Goal: Information Seeking & Learning: Learn about a topic

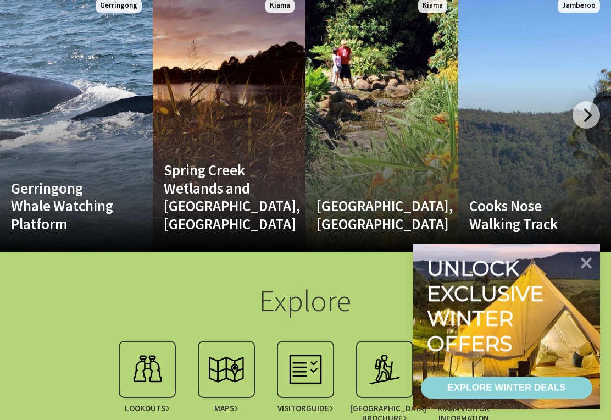
scroll to position [2178, 0]
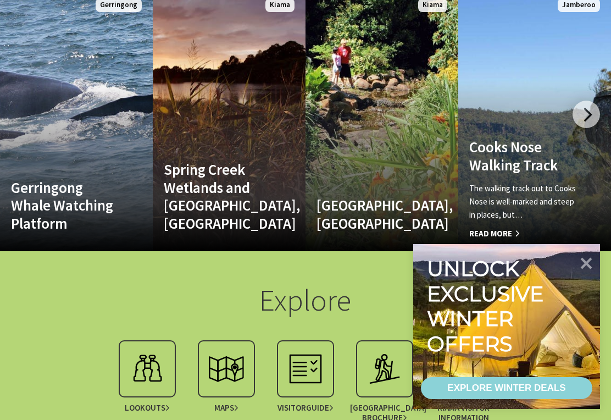
click at [509, 227] on span "Read More" at bounding box center [523, 233] width 108 height 13
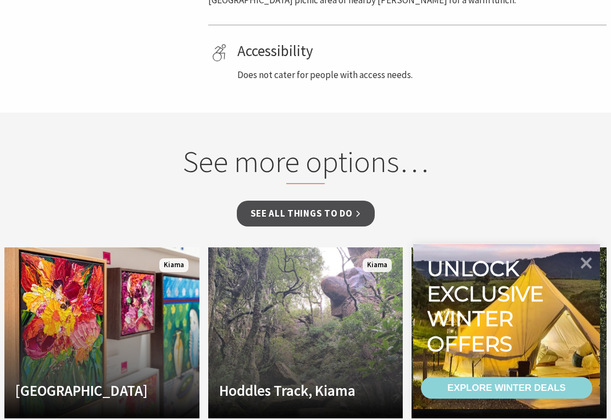
scroll to position [697, 0]
click at [355, 210] on link "See all Things To Do" at bounding box center [306, 213] width 138 height 26
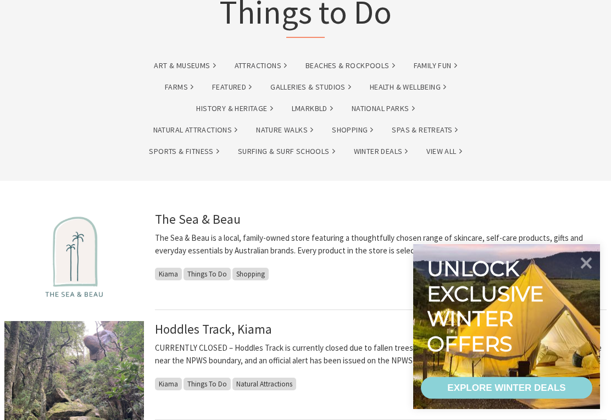
scroll to position [94, 0]
click at [306, 131] on link "Nature Walks" at bounding box center [284, 130] width 57 height 13
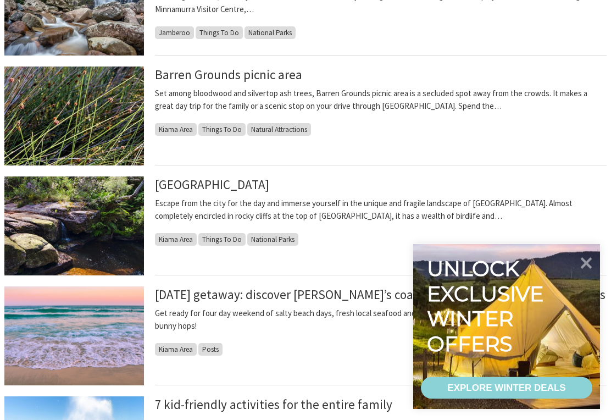
scroll to position [703, 0]
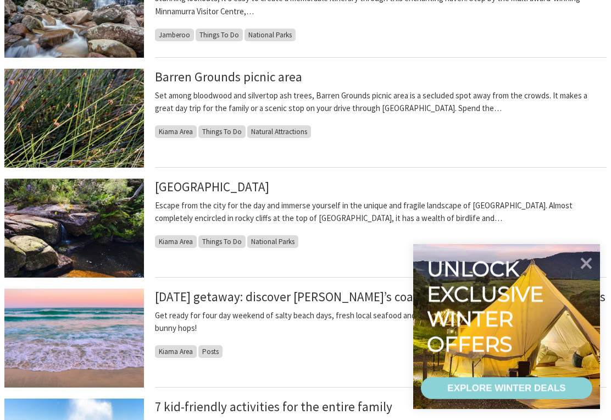
click at [269, 181] on link "[GEOGRAPHIC_DATA]" at bounding box center [212, 186] width 114 height 16
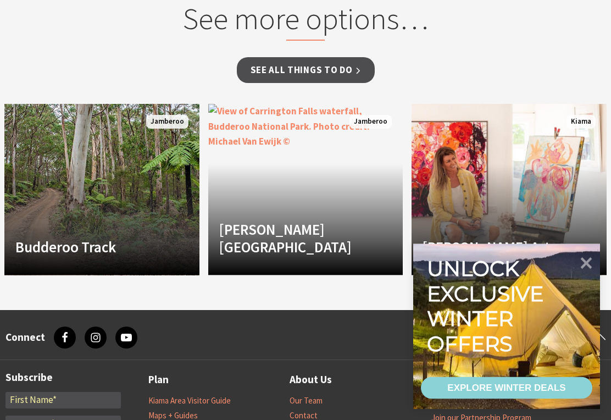
scroll to position [974, 0]
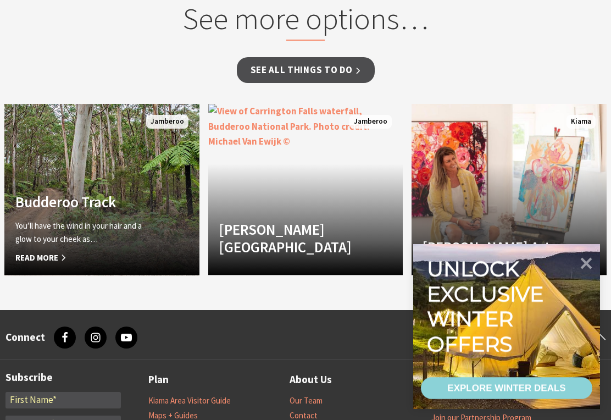
click at [91, 207] on h4 "Budderoo Track" at bounding box center [86, 202] width 143 height 18
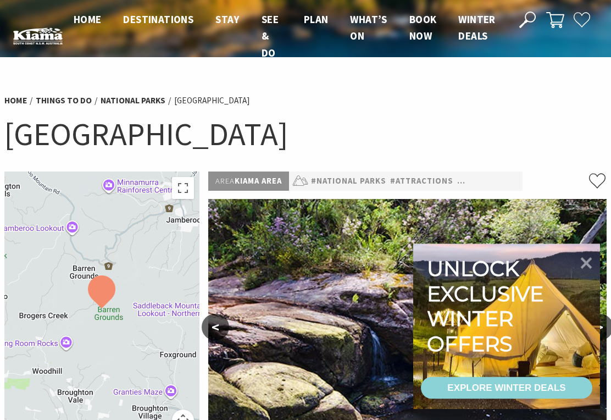
scroll to position [0, 0]
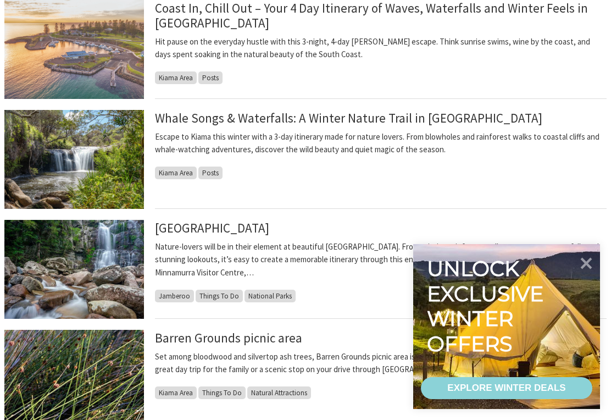
scroll to position [442, 0]
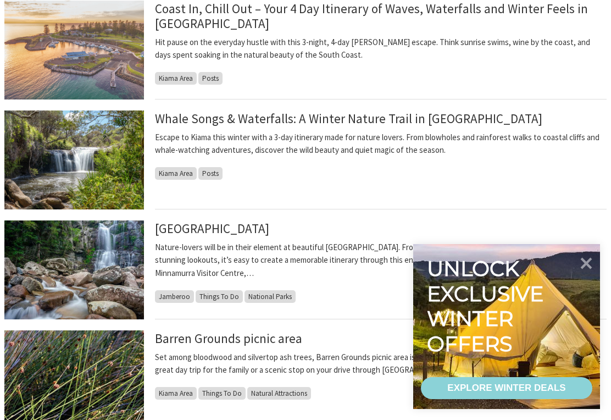
click at [414, 122] on link "Whale Songs & Waterfalls: A Winter Nature Trail in [GEOGRAPHIC_DATA]" at bounding box center [348, 118] width 387 height 16
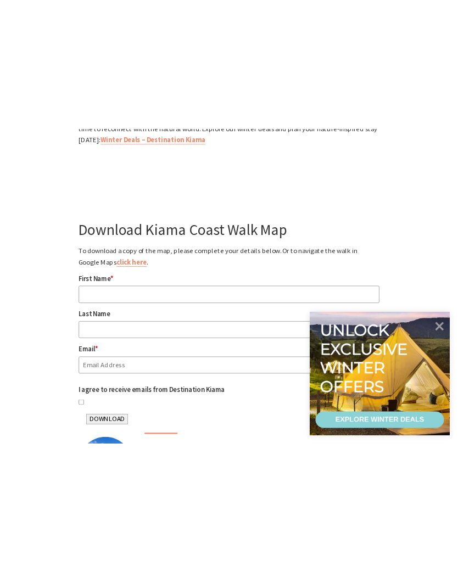
scroll to position [2634, 0]
